Goal: Information Seeking & Learning: Learn about a topic

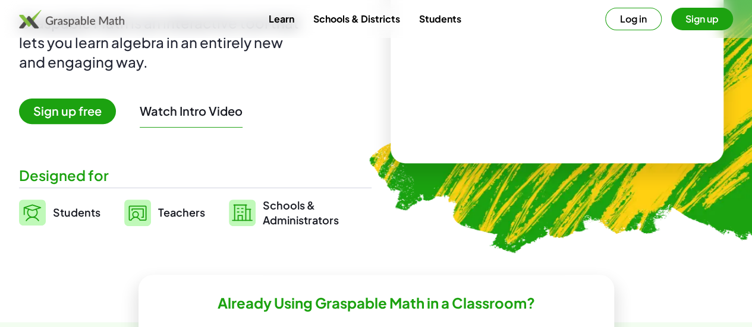
scroll to position [165, 0]
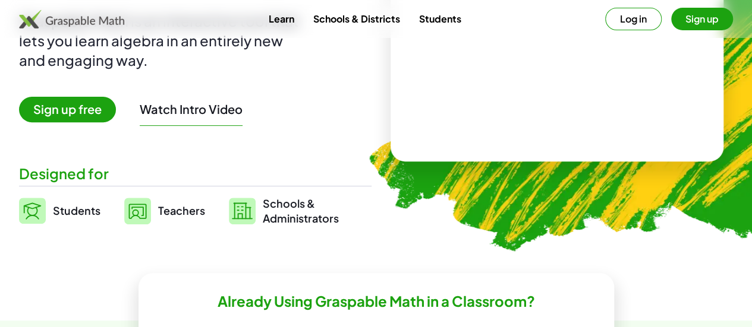
click at [203, 212] on span "Teachers" at bounding box center [181, 211] width 47 height 14
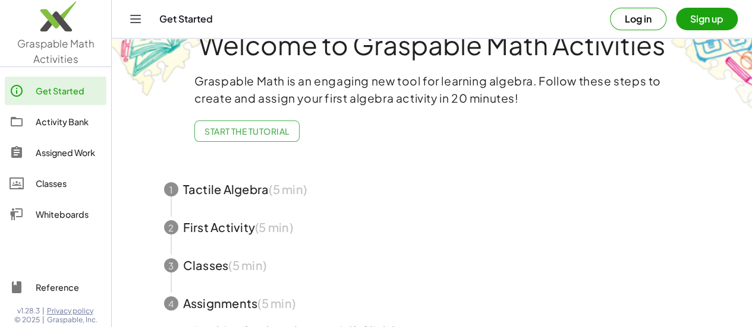
scroll to position [108, 0]
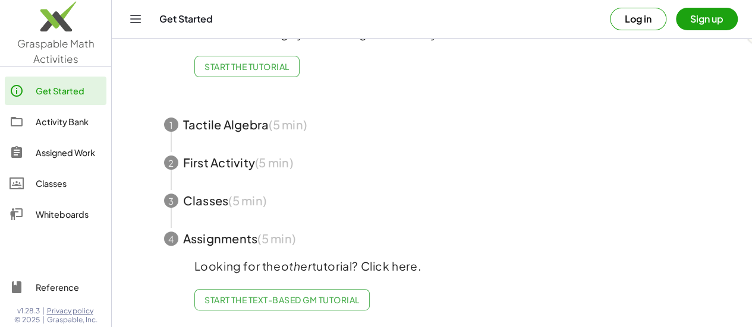
click at [87, 120] on div "Activity Bank" at bounding box center [69, 122] width 66 height 14
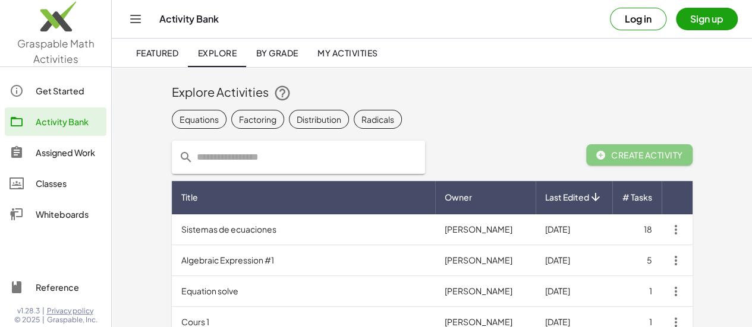
click at [179, 121] on div "Equations" at bounding box center [198, 119] width 39 height 12
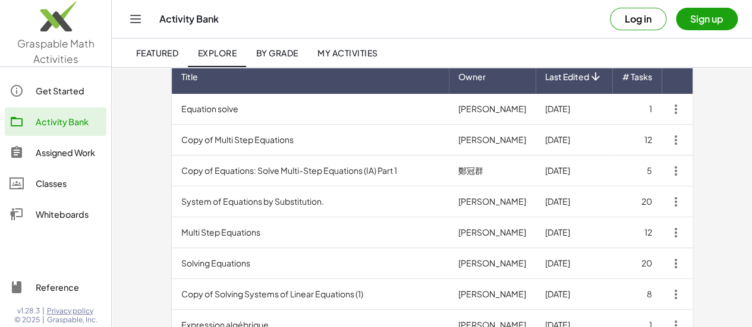
scroll to position [124, 0]
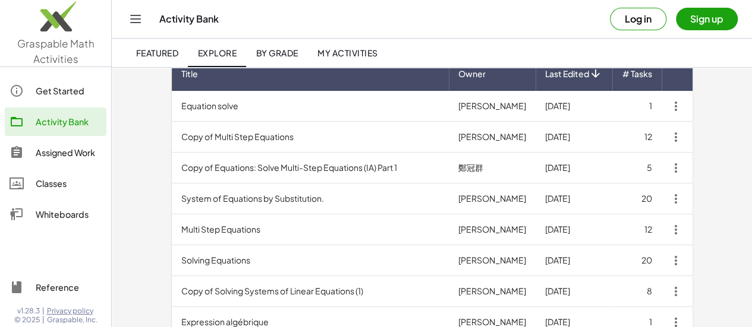
click at [190, 232] on td "Multi Step Equations" at bounding box center [310, 229] width 277 height 31
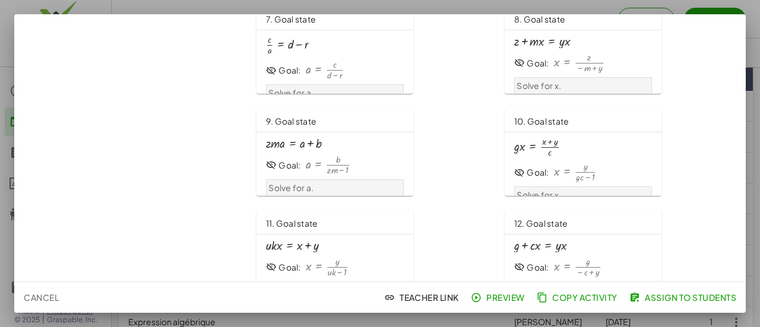
scroll to position [381, 0]
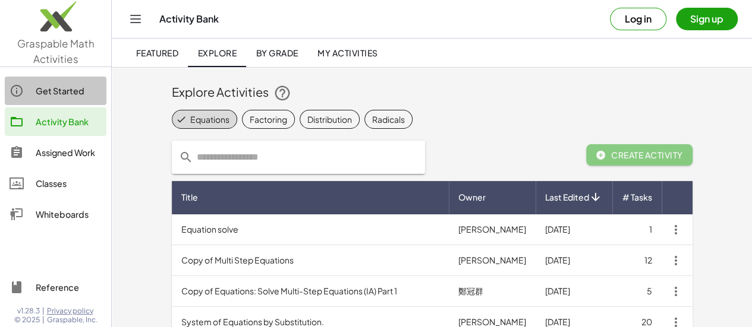
click at [56, 89] on div "Get Started" at bounding box center [69, 91] width 66 height 14
